Goal: Information Seeking & Learning: Learn about a topic

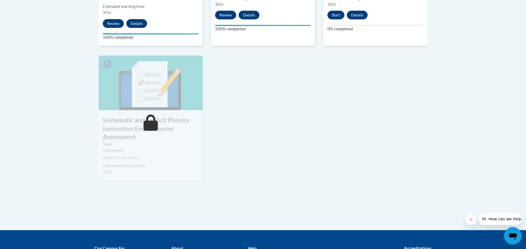
scroll to position [343, 0]
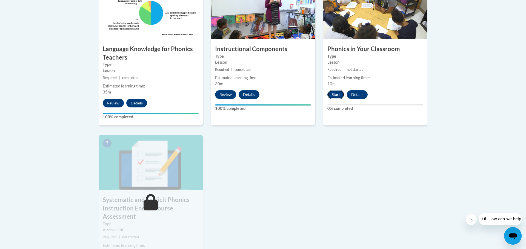
click at [336, 97] on button "Start" at bounding box center [335, 94] width 17 height 9
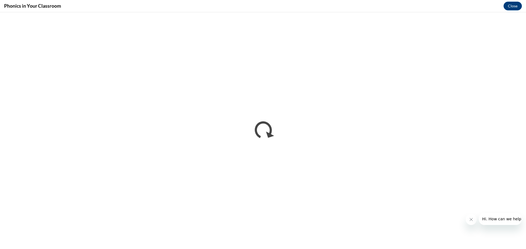
scroll to position [0, 0]
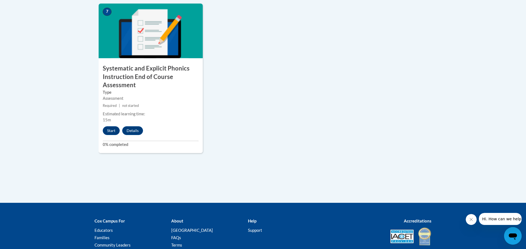
scroll to position [518, 0]
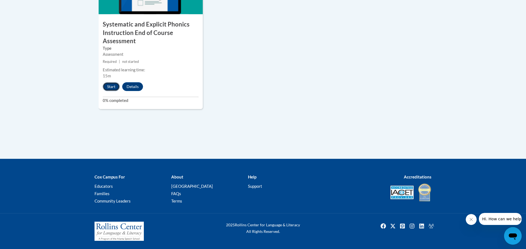
click at [113, 86] on button "Start" at bounding box center [111, 86] width 17 height 9
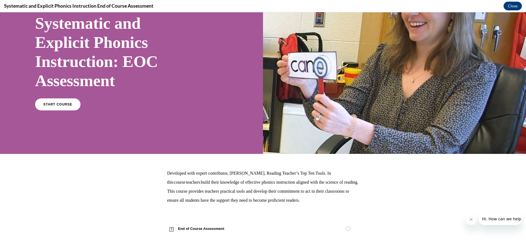
scroll to position [45, 0]
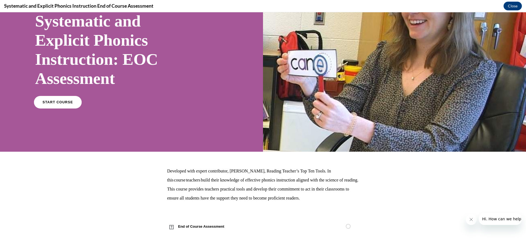
click at [53, 102] on span "START COURSE" at bounding box center [57, 103] width 30 height 4
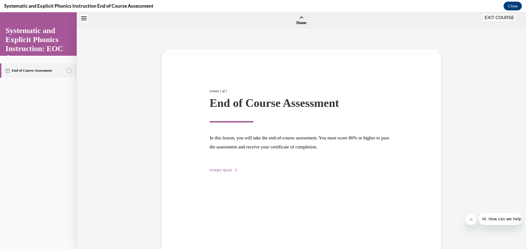
scroll to position [17, 0]
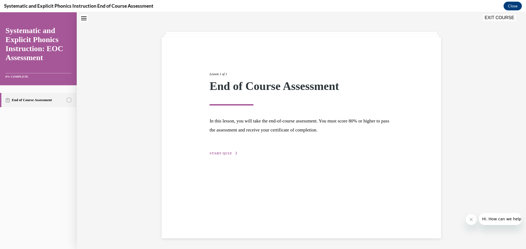
click at [221, 153] on span "START QUIZ" at bounding box center [221, 154] width 22 height 4
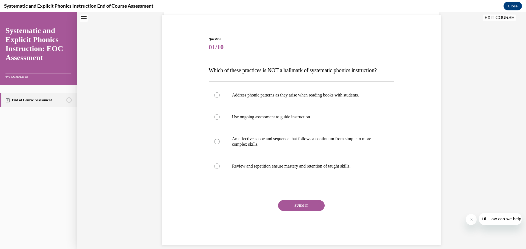
scroll to position [46, 0]
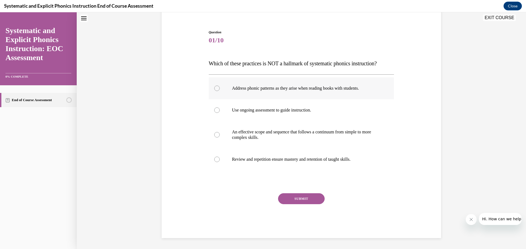
click at [217, 88] on div at bounding box center [216, 88] width 5 height 5
click at [314, 199] on button "SUBMIT" at bounding box center [301, 199] width 47 height 11
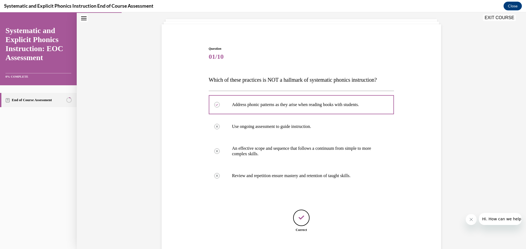
scroll to position [64, 0]
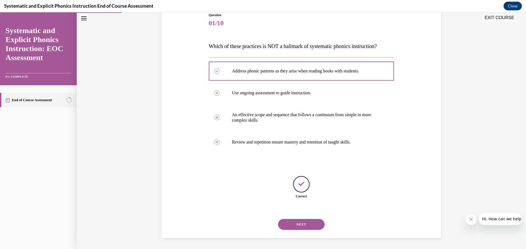
click at [315, 225] on button "NEXT" at bounding box center [301, 224] width 47 height 11
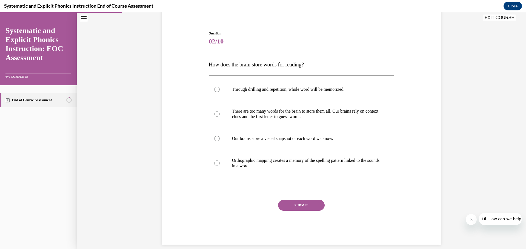
scroll to position [46, 0]
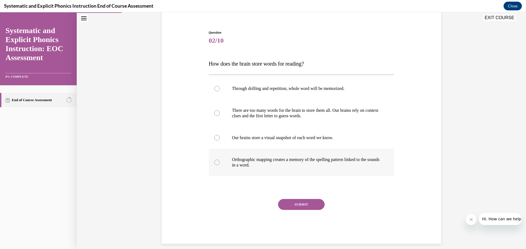
click at [217, 163] on div at bounding box center [216, 162] width 5 height 5
click at [315, 205] on button "SUBMIT" at bounding box center [301, 204] width 47 height 11
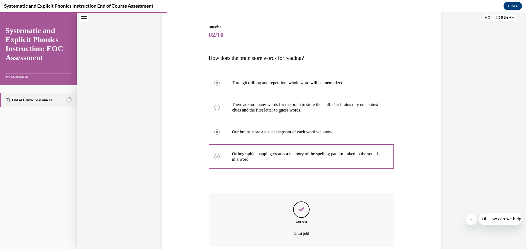
scroll to position [96, 0]
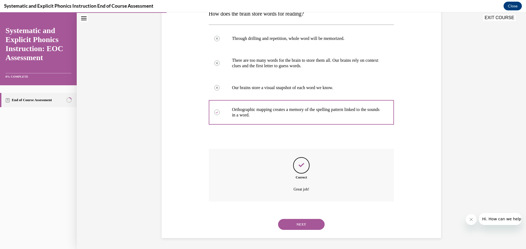
click at [315, 227] on button "NEXT" at bounding box center [301, 224] width 47 height 11
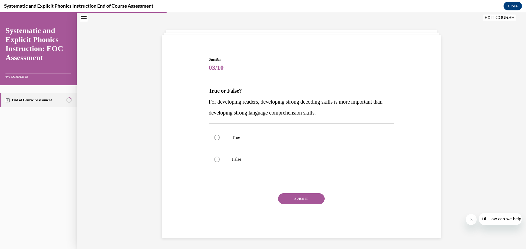
scroll to position [19, 0]
click at [217, 159] on div at bounding box center [216, 159] width 5 height 5
click at [315, 199] on button "SUBMIT" at bounding box center [301, 199] width 47 height 11
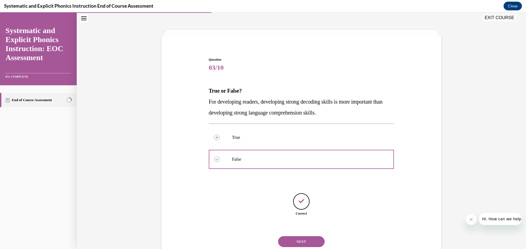
scroll to position [36, 0]
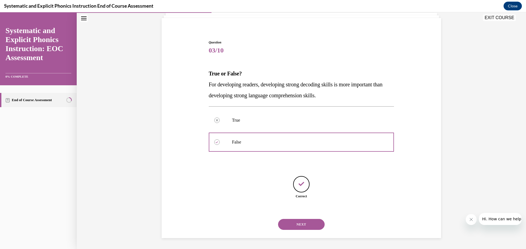
click at [313, 224] on button "NEXT" at bounding box center [301, 224] width 47 height 11
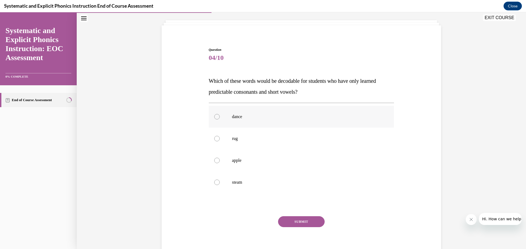
scroll to position [30, 0]
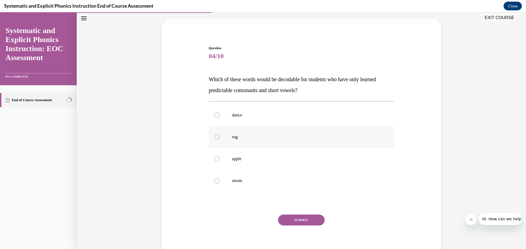
click at [217, 137] on div at bounding box center [216, 136] width 5 height 5
click at [314, 220] on button "SUBMIT" at bounding box center [301, 220] width 47 height 11
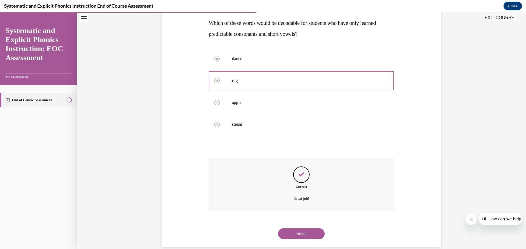
scroll to position [96, 0]
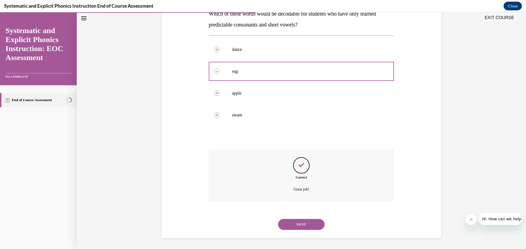
click at [316, 226] on button "NEXT" at bounding box center [301, 224] width 47 height 11
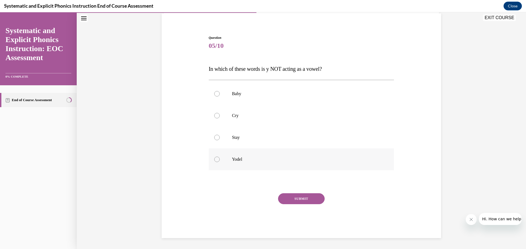
click at [215, 159] on div at bounding box center [216, 159] width 5 height 5
click at [319, 200] on button "SUBMIT" at bounding box center [301, 199] width 47 height 11
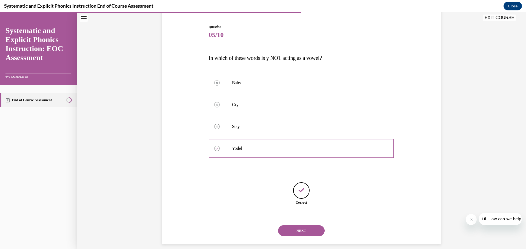
scroll to position [58, 0]
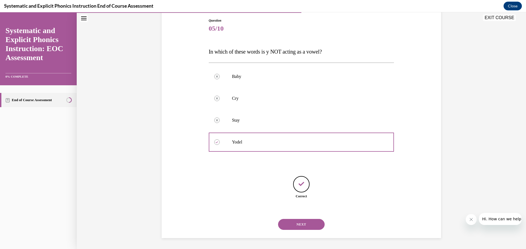
click at [320, 223] on button "NEXT" at bounding box center [301, 224] width 47 height 11
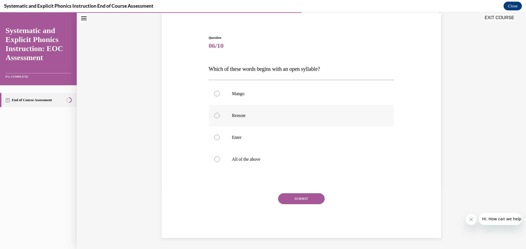
click at [215, 116] on div at bounding box center [216, 115] width 5 height 5
click at [316, 198] on button "SUBMIT" at bounding box center [301, 199] width 47 height 11
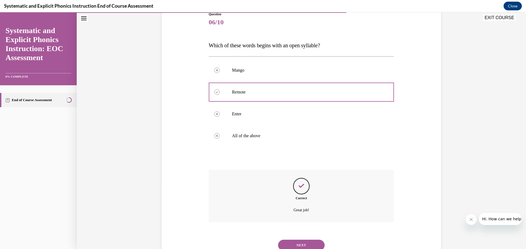
scroll to position [85, 0]
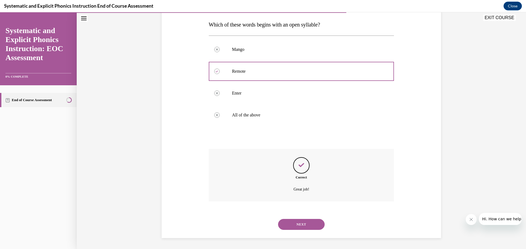
click at [316, 223] on button "NEXT" at bounding box center [301, 224] width 47 height 11
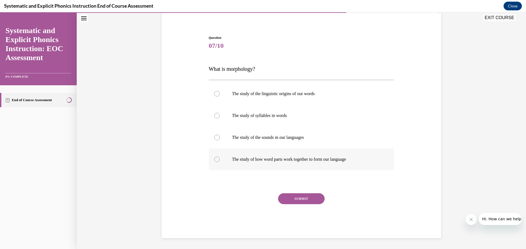
click at [217, 159] on div at bounding box center [216, 159] width 5 height 5
click at [316, 200] on button "SUBMIT" at bounding box center [301, 199] width 47 height 11
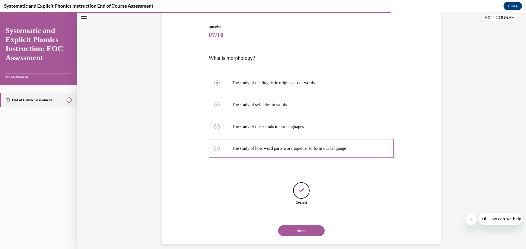
scroll to position [58, 0]
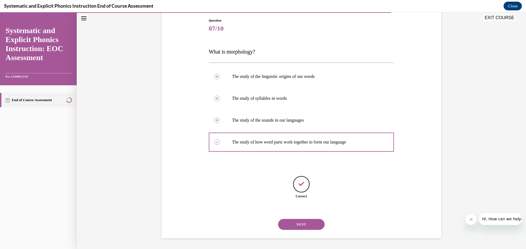
click at [316, 224] on button "NEXT" at bounding box center [301, 224] width 47 height 11
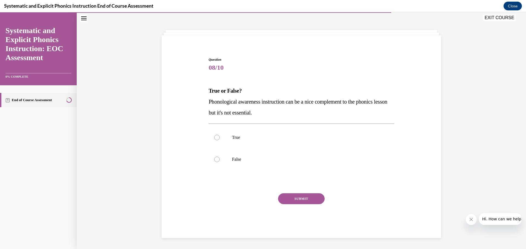
scroll to position [19, 0]
click at [218, 160] on div at bounding box center [216, 159] width 5 height 5
click at [315, 198] on button "SUBMIT" at bounding box center [301, 199] width 47 height 11
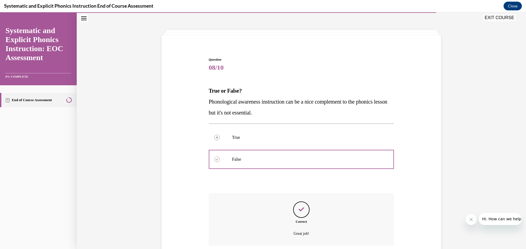
scroll to position [63, 0]
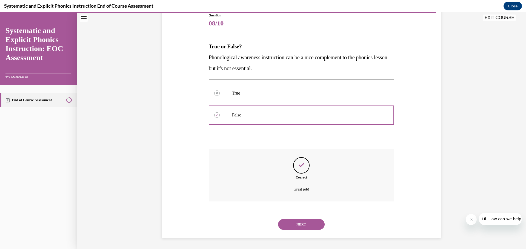
click at [319, 224] on button "NEXT" at bounding box center [301, 224] width 47 height 11
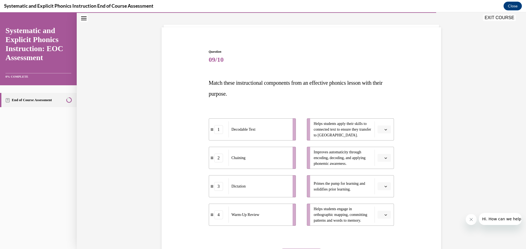
scroll to position [28, 0]
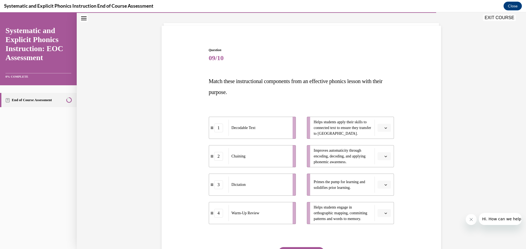
click at [387, 156] on span "button" at bounding box center [386, 157] width 4 height 4
click at [385, 191] on div "2" at bounding box center [384, 190] width 14 height 11
click at [386, 184] on icon "button" at bounding box center [385, 185] width 3 height 3
click at [383, 240] on span "4" at bounding box center [382, 241] width 2 height 4
click at [386, 214] on icon "button" at bounding box center [385, 213] width 3 height 3
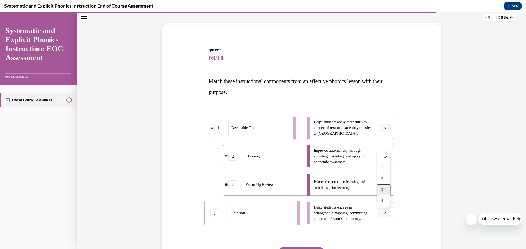
click at [382, 190] on span "3" at bounding box center [382, 190] width 2 height 4
click at [385, 128] on icon "button" at bounding box center [386, 128] width 2 height 1
click at [385, 150] on div "1" at bounding box center [384, 151] width 14 height 11
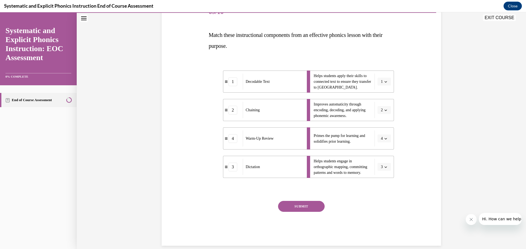
scroll to position [82, 0]
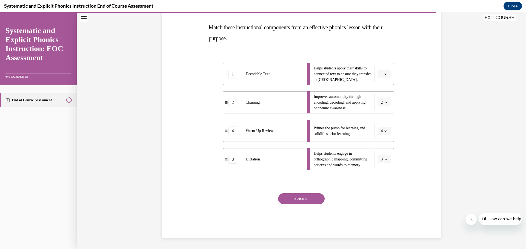
click at [314, 199] on button "SUBMIT" at bounding box center [301, 199] width 47 height 11
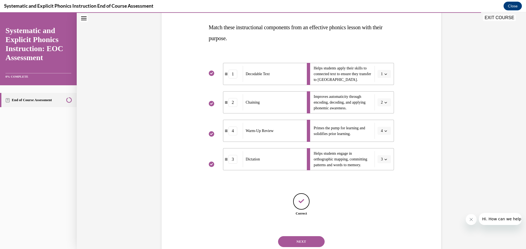
scroll to position [100, 0]
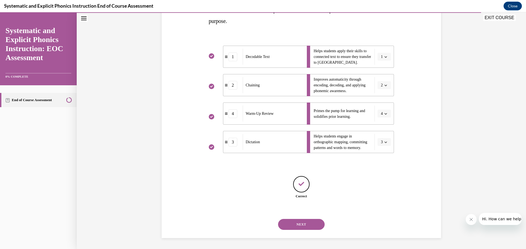
click at [318, 225] on button "NEXT" at bounding box center [301, 224] width 47 height 11
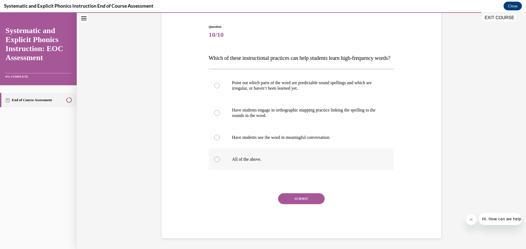
click at [217, 162] on div at bounding box center [216, 159] width 5 height 5
click at [312, 202] on button "SUBMIT" at bounding box center [301, 199] width 47 height 11
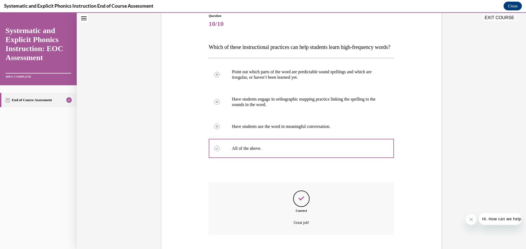
scroll to position [107, 0]
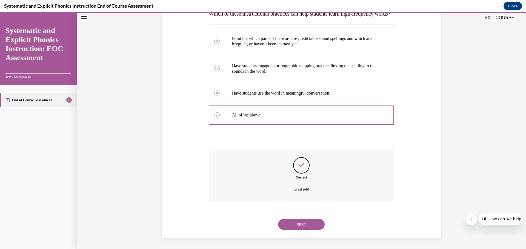
click at [315, 224] on button "NEXT" at bounding box center [301, 224] width 47 height 11
